Goal: Task Accomplishment & Management: Use online tool/utility

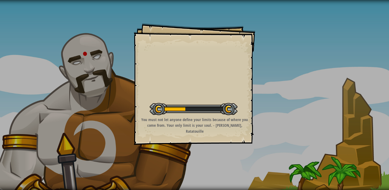
drag, startPoint x: 162, startPoint y: 106, endPoint x: 175, endPoint y: 114, distance: 15.5
click at [168, 106] on div at bounding box center [194, 109] width 88 height 12
click at [181, 109] on div at bounding box center [194, 109] width 88 height 12
click at [162, 109] on div at bounding box center [194, 109] width 88 height 12
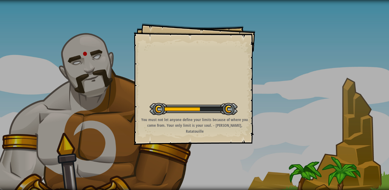
click at [162, 109] on div at bounding box center [194, 109] width 88 height 12
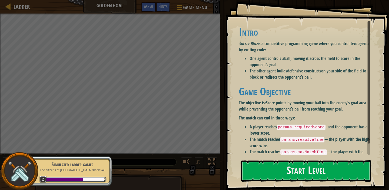
click at [248, 86] on h1 "Game Objective" at bounding box center [306, 91] width 135 height 11
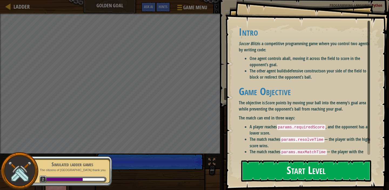
click at [298, 173] on button "Start Level" at bounding box center [306, 170] width 130 height 21
